Goal: Check status: Check status

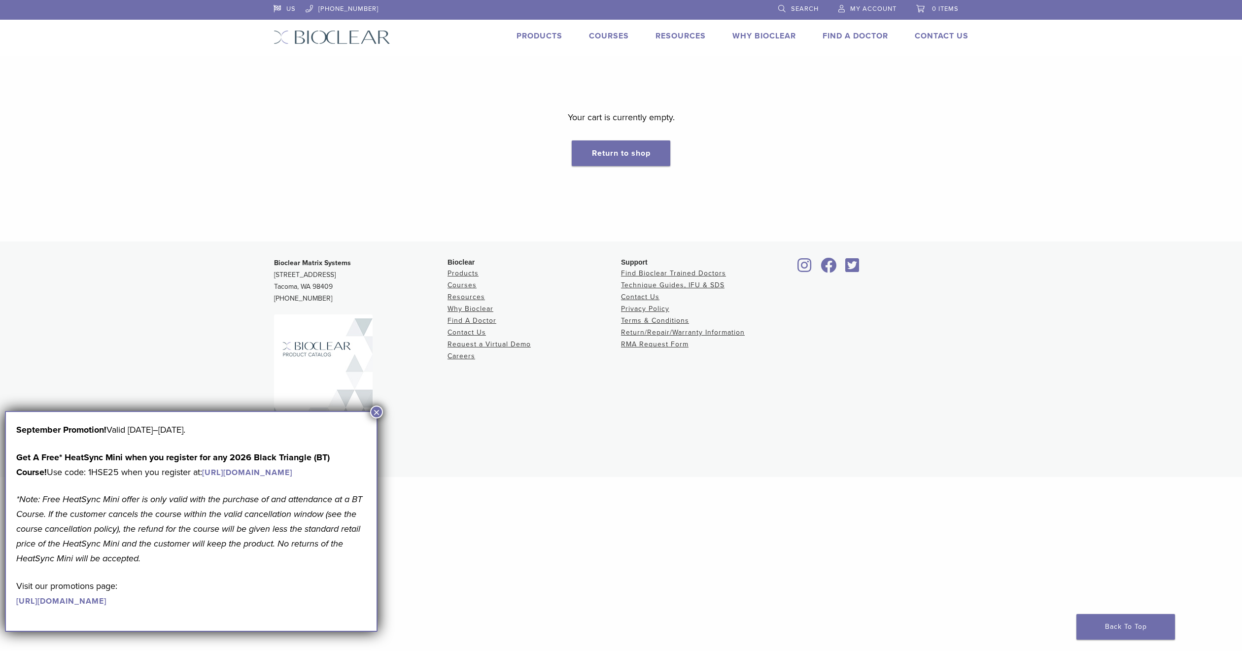
click at [377, 413] on button "×" at bounding box center [376, 412] width 13 height 13
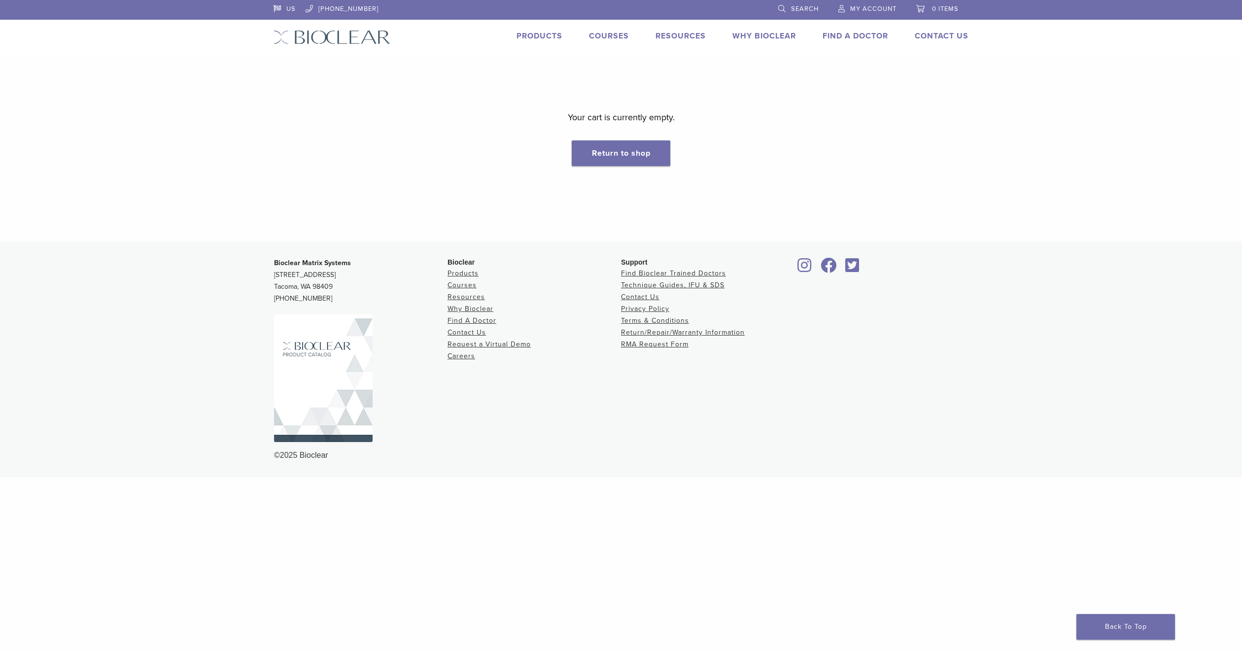
click at [883, 12] on span "My Account" at bounding box center [873, 9] width 46 height 8
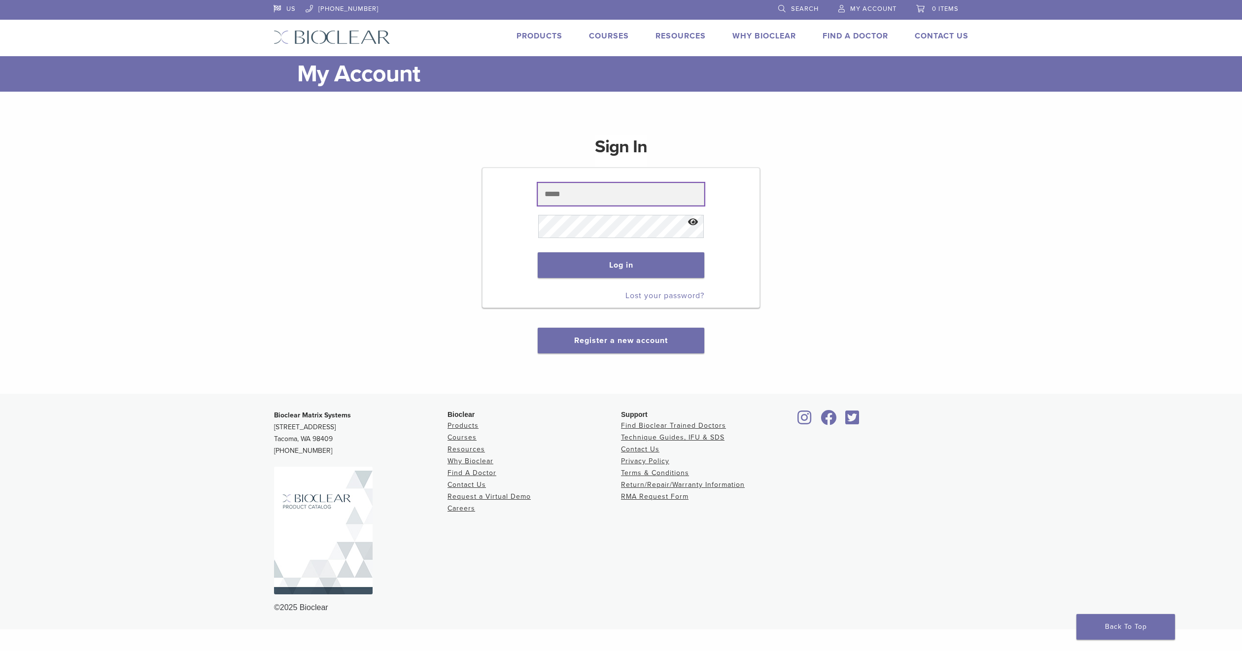
type input "**********"
click at [616, 251] on p "Log in" at bounding box center [621, 264] width 166 height 45
click at [617, 267] on button "Log in" at bounding box center [621, 265] width 166 height 26
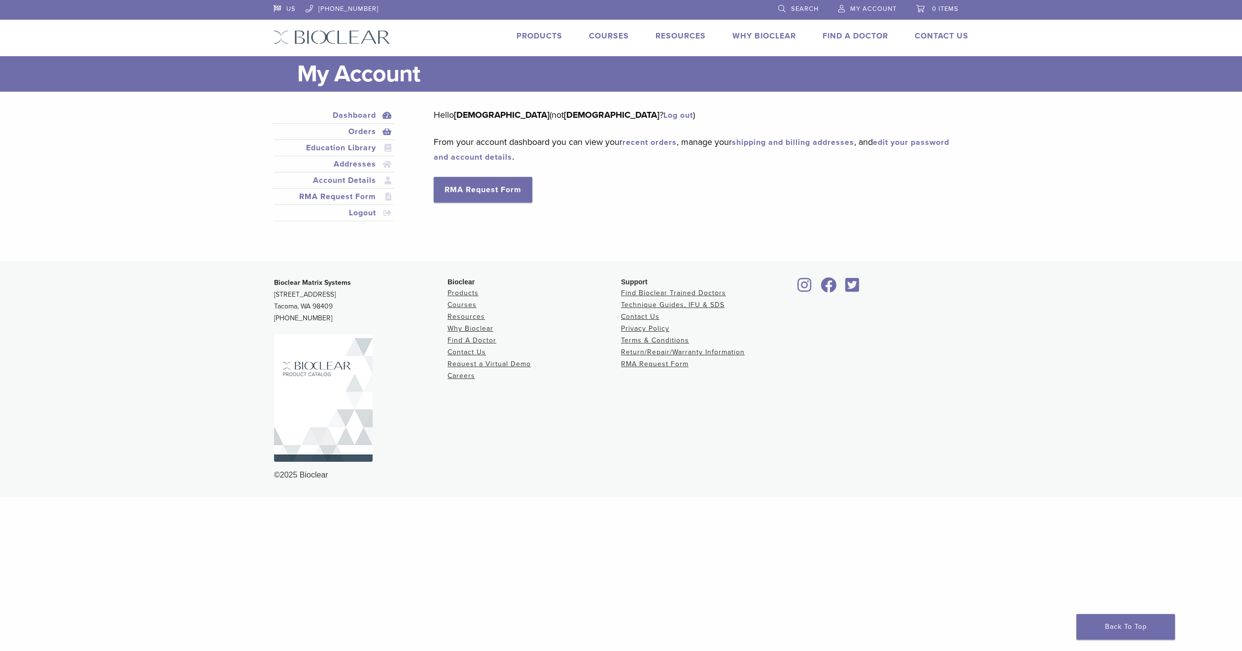
click at [379, 132] on link "Orders" at bounding box center [333, 132] width 116 height 12
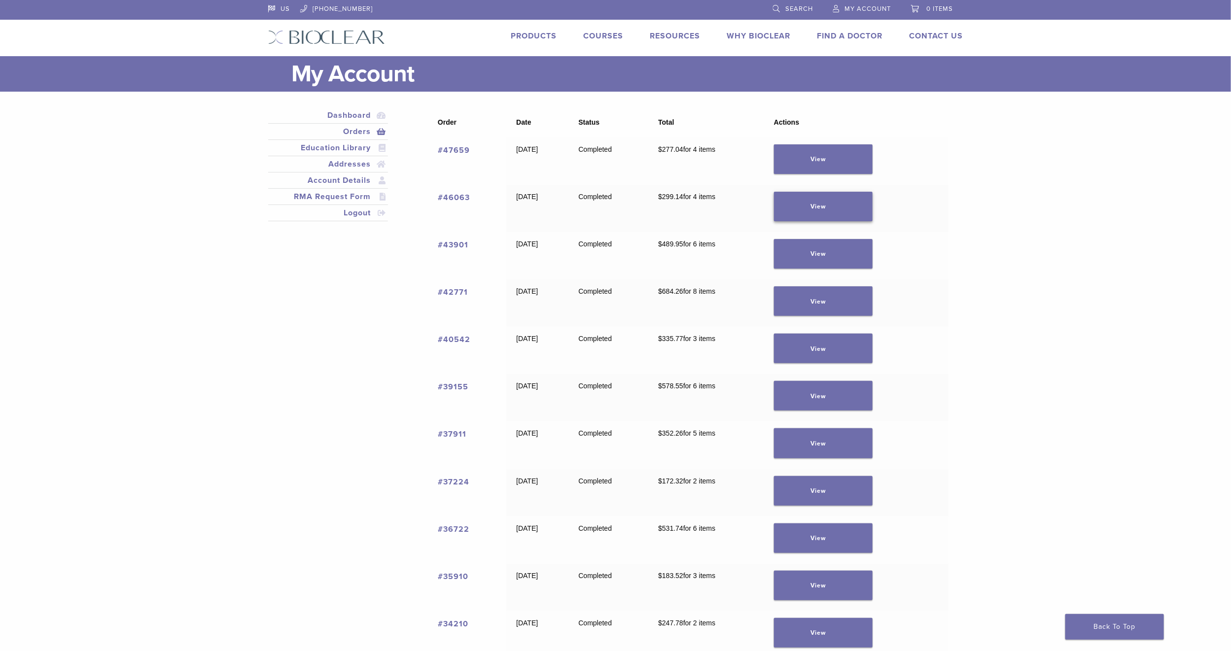
click at [839, 213] on link "View" at bounding box center [823, 207] width 99 height 30
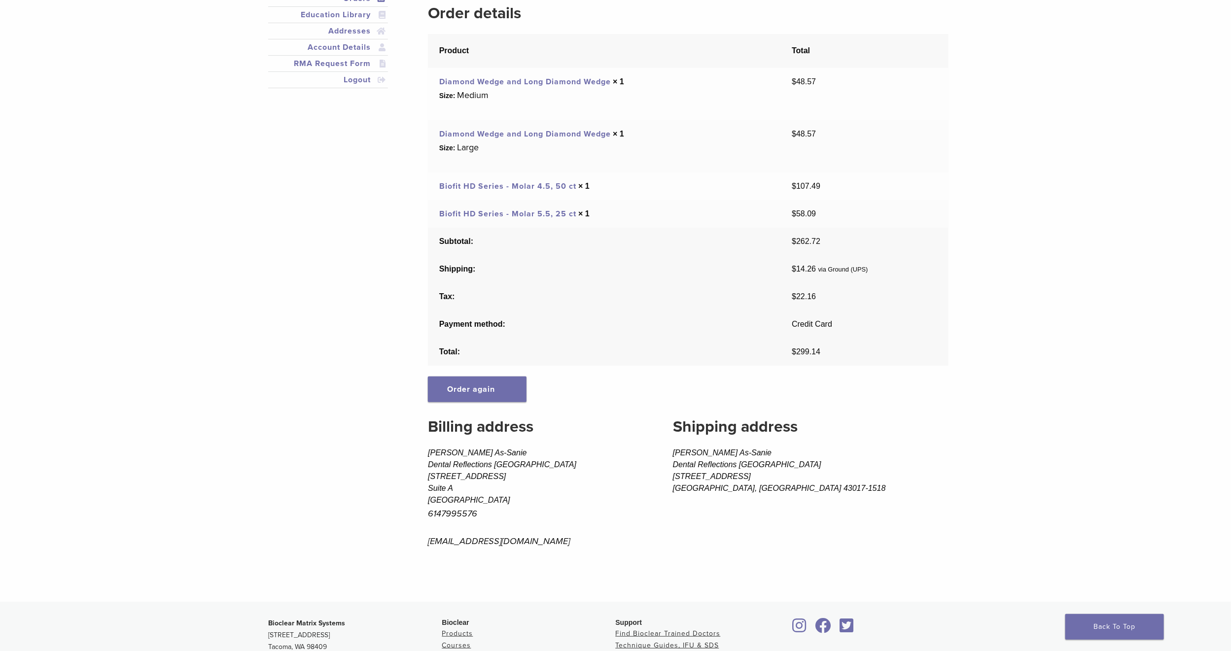
scroll to position [74, 0]
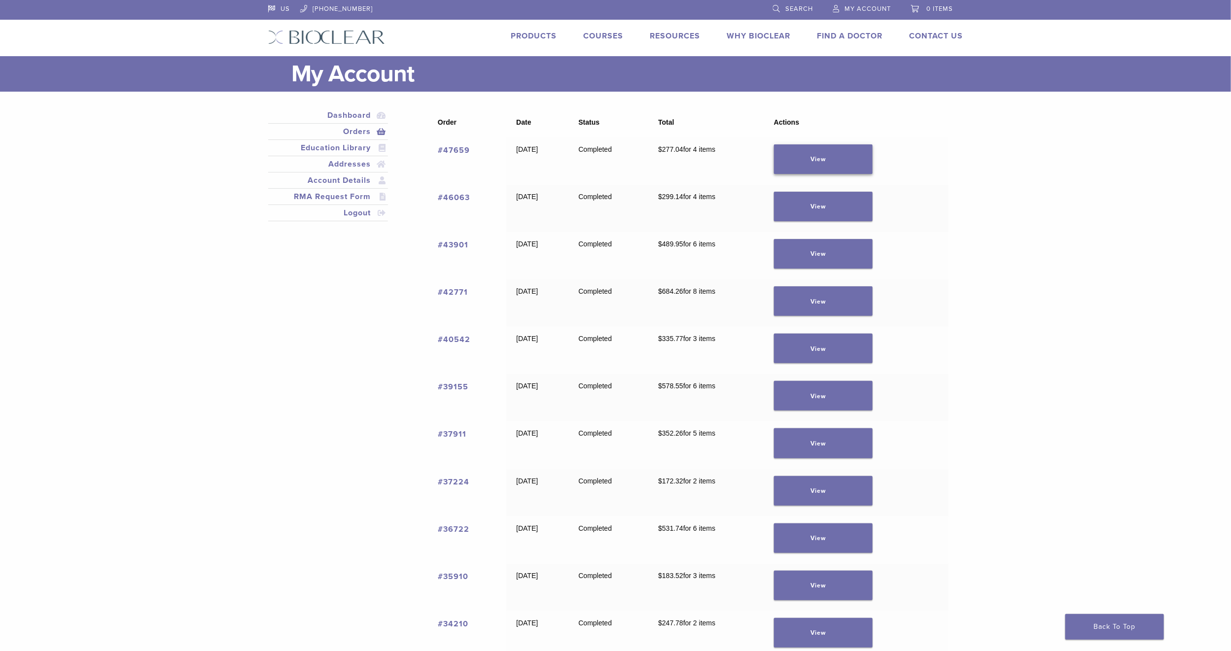
click at [862, 148] on link "View" at bounding box center [823, 159] width 99 height 30
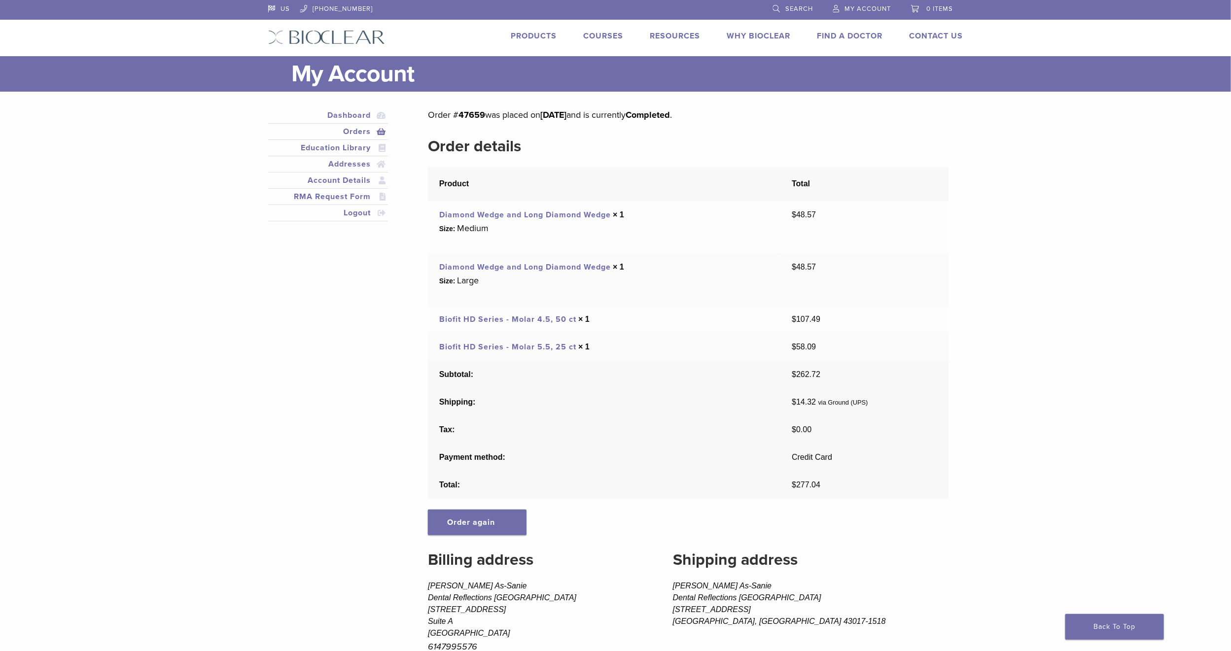
scroll to position [74, 0]
